Goal: Task Accomplishment & Management: Manage account settings

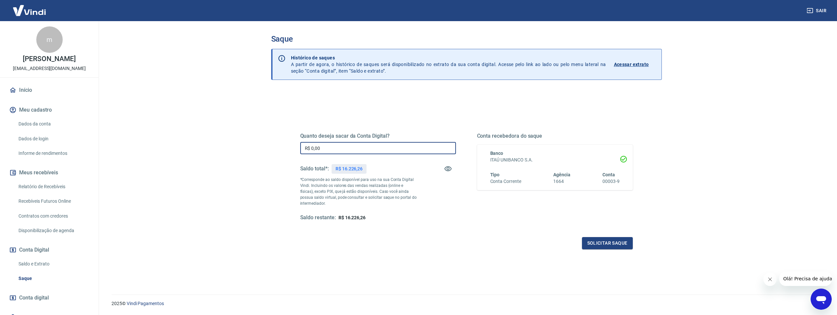
click at [348, 148] on input "R$ 0,00" at bounding box center [378, 148] width 156 height 12
type input "R$ 15.226,26"
click at [615, 240] on button "Solicitar saque" at bounding box center [607, 243] width 51 height 12
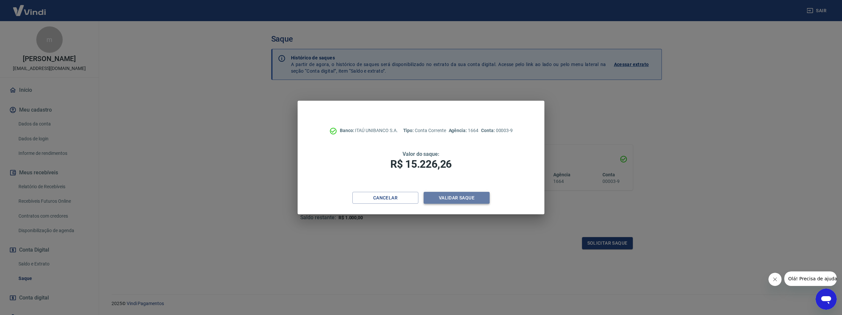
click at [463, 195] on button "Validar saque" at bounding box center [457, 198] width 66 height 12
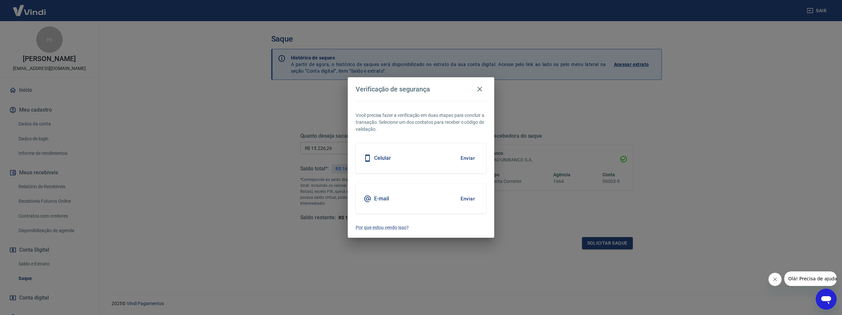
click at [463, 195] on button "Enviar" at bounding box center [467, 199] width 21 height 14
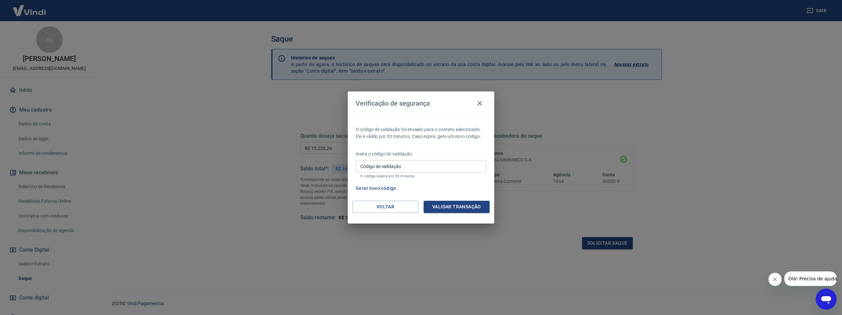
click at [428, 172] on input "Código de validação" at bounding box center [421, 166] width 131 height 12
type input "490093"
click at [429, 208] on button "Validar transação" at bounding box center [457, 207] width 66 height 12
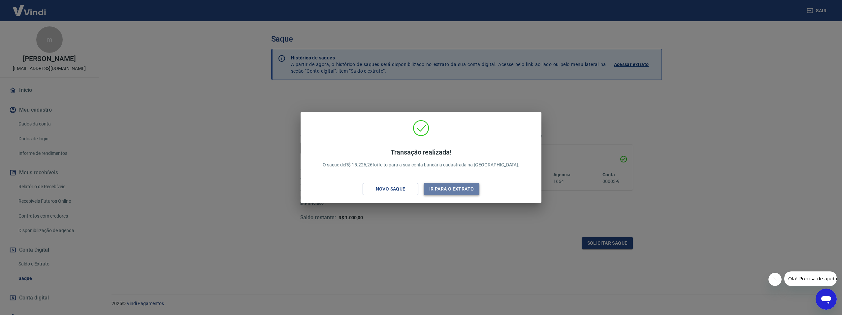
click at [436, 190] on button "Ir para o extrato" at bounding box center [452, 189] width 56 height 12
